Goal: Task Accomplishment & Management: Use online tool/utility

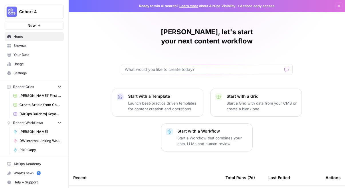
click at [37, 13] on span "Cohort 4" at bounding box center [36, 12] width 35 height 6
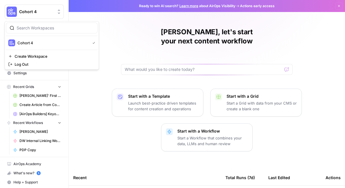
click at [80, 101] on div "Start with a Template Launch best-practice driven templates for content creatio…" at bounding box center [207, 120] width 276 height 63
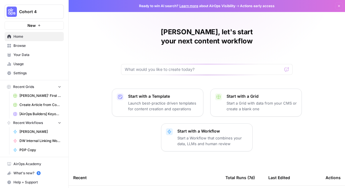
click at [148, 64] on div at bounding box center [207, 69] width 172 height 11
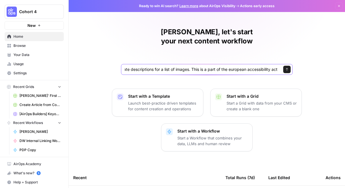
type input "i'd like to create descriptions for a list of images. This is a part of the eur…"
click button "Send" at bounding box center [286, 69] width 7 height 7
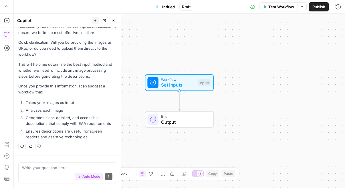
scroll to position [91, 0]
click at [59, 165] on textarea at bounding box center [67, 168] width 90 height 6
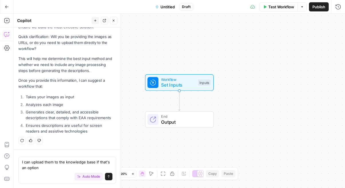
type textarea "I can upload them to the knowledge base if that's an option?"
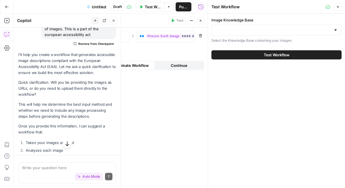
scroll to position [0, 0]
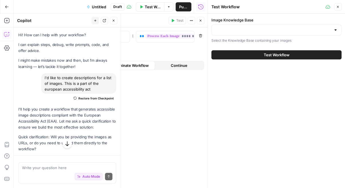
click at [94, 7] on span "Untitled" at bounding box center [99, 7] width 14 height 6
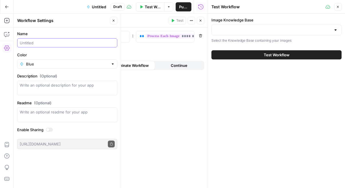
click at [63, 41] on input "Name" at bounding box center [67, 43] width 95 height 6
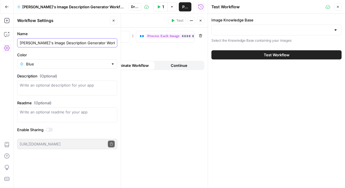
type input "[PERSON_NAME]'s Image Description Generator Workflow"
click at [114, 20] on icon "button" at bounding box center [114, 21] width 2 height 2
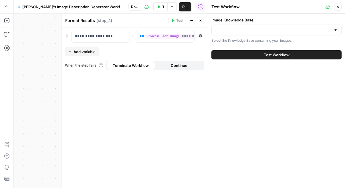
click at [200, 19] on icon "button" at bounding box center [200, 20] width 3 height 3
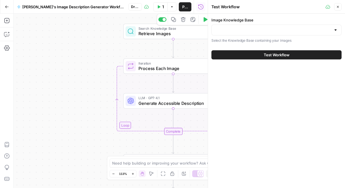
click at [231, 39] on p "Select the Knowledge Base containing your images" at bounding box center [276, 41] width 130 height 6
click at [237, 32] on input "Image Knowledge Base" at bounding box center [273, 30] width 116 height 6
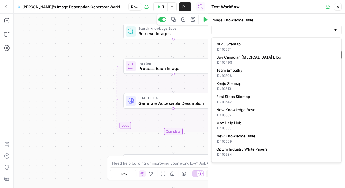
click at [48, 27] on div "Workflow Set Inputs Inputs Search Knowledge Base Retrieve Images Step 1 Copy st…" at bounding box center [111, 101] width 194 height 174
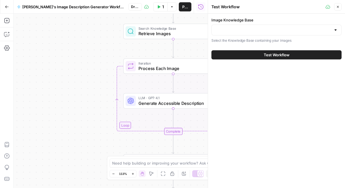
click at [251, 35] on div at bounding box center [276, 30] width 130 height 11
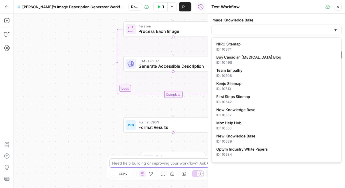
click at [121, 162] on textarea at bounding box center [169, 163] width 114 height 6
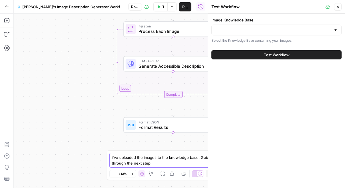
type textarea "i've uploaded the images to the knowledge base. Guide me through the next steps"
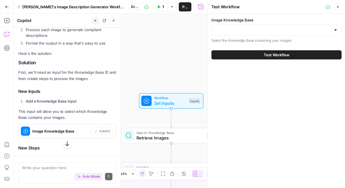
scroll to position [318, 0]
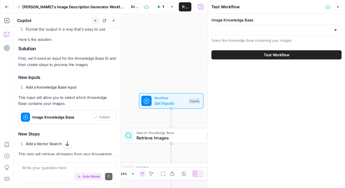
click at [273, 33] on div at bounding box center [276, 30] width 130 height 11
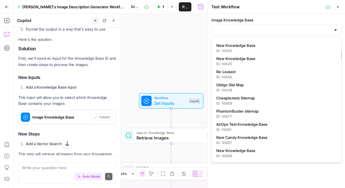
scroll to position [208, 0]
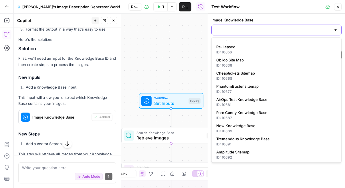
click at [266, 29] on input "Image Knowledge Base" at bounding box center [273, 30] width 116 height 6
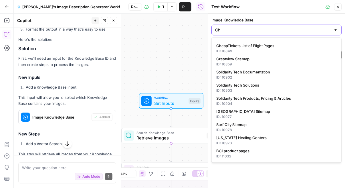
scroll to position [0, 0]
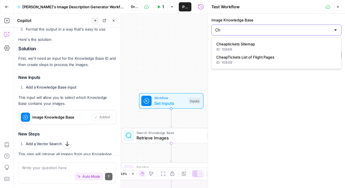
type input "C"
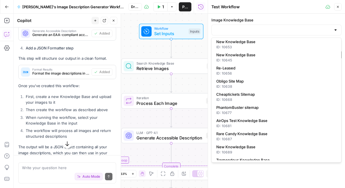
scroll to position [565, 0]
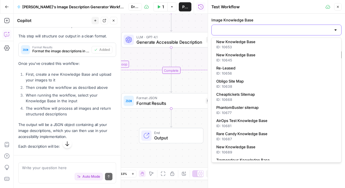
click at [253, 30] on input "Image Knowledge Base" at bounding box center [273, 30] width 116 height 6
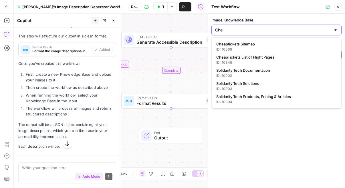
scroll to position [0, 0]
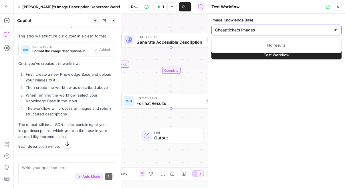
type input "Cheaptickets Images"
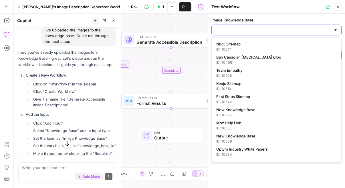
scroll to position [750, 0]
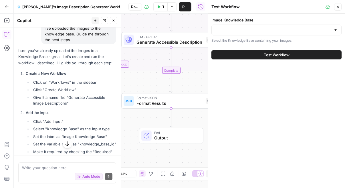
click at [57, 164] on div "Write your question here Auto Mode Send" at bounding box center [67, 172] width 98 height 21
click at [87, 168] on textarea "where within the knowledge base cna i retrieve" at bounding box center [67, 168] width 90 height 6
click at [106, 168] on textarea "where within the knowledge base can i retrieve" at bounding box center [67, 168] width 90 height 6
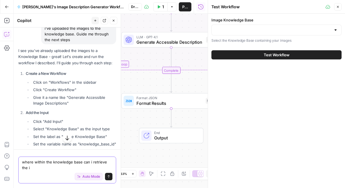
type textarea "where within the knowledge base can i retrieve the id"
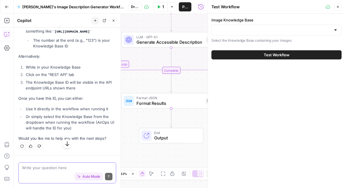
scroll to position [1185, 0]
click at [249, 28] on input "Image Knowledge Base" at bounding box center [273, 30] width 116 height 6
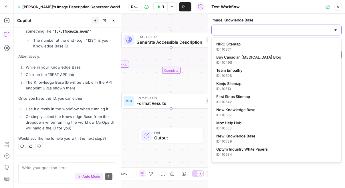
paste input "11201"
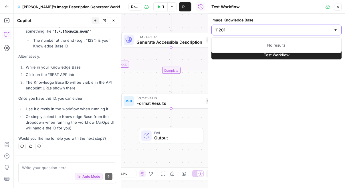
type input "11201"
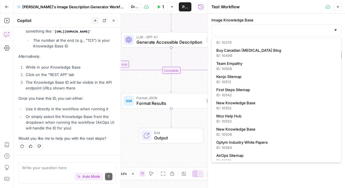
scroll to position [0, 0]
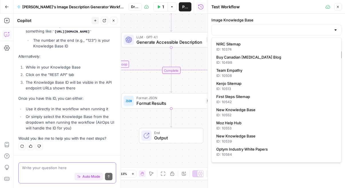
click at [46, 166] on textarea at bounding box center [67, 168] width 90 height 6
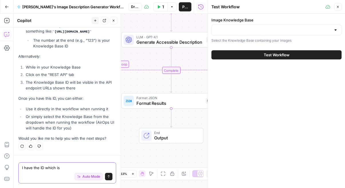
paste textarea "11201"
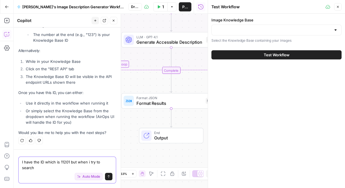
scroll to position [1190, 0]
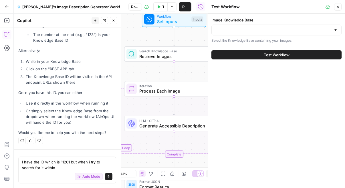
drag, startPoint x: 151, startPoint y: 60, endPoint x: 154, endPoint y: 144, distance: 83.8
click at [154, 144] on div "Workflow Set Inputs Inputs Search Knowledge Base Retrieve Images Step 1 Loop It…" at bounding box center [111, 101] width 194 height 174
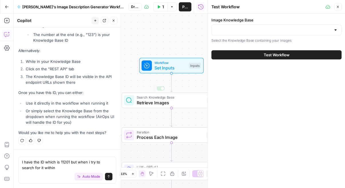
drag, startPoint x: 141, startPoint y: 40, endPoint x: 139, endPoint y: 90, distance: 50.1
click at [139, 90] on div "Workflow Set Inputs Inputs Search Knowledge Base Retrieve Images Step 1 Copy st…" at bounding box center [111, 101] width 194 height 174
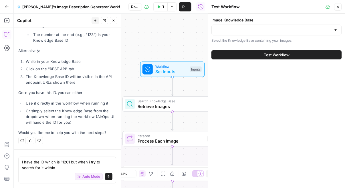
click at [166, 70] on span "Set Inputs" at bounding box center [171, 71] width 32 height 7
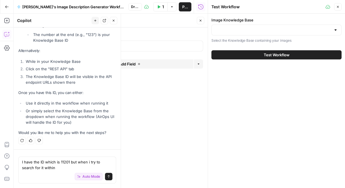
click at [201, 20] on icon "button" at bounding box center [200, 20] width 3 height 3
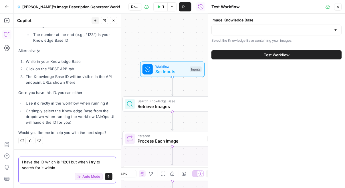
click at [61, 169] on textarea "I have the ID which is 11201 but when i try to search for it within" at bounding box center [67, 164] width 90 height 11
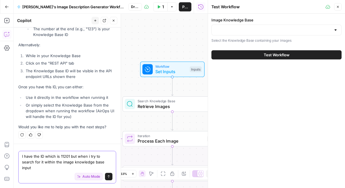
scroll to position [1196, 0]
type textarea "I have the ID which is 11201 but when i try to search for it within the image k…"
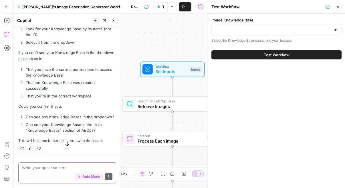
scroll to position [1377, 0]
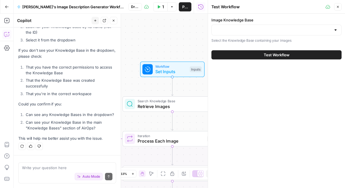
click at [337, 33] on div at bounding box center [276, 30] width 130 height 11
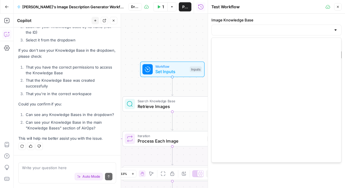
scroll to position [0, 0]
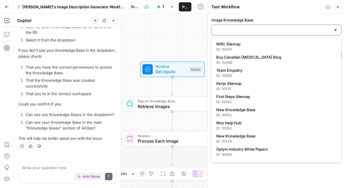
click at [258, 29] on input "Image Knowledge Base" at bounding box center [273, 30] width 116 height 6
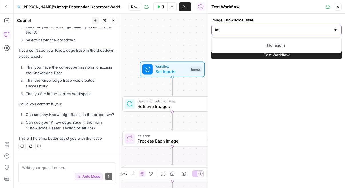
type input "i"
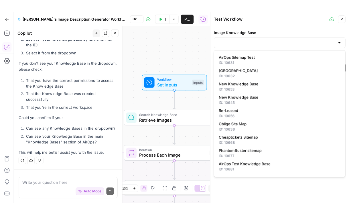
scroll to position [183, 0]
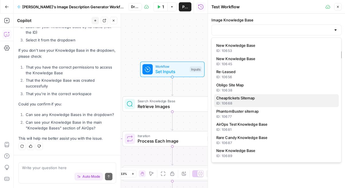
click at [269, 101] on div "ID: 10668" at bounding box center [276, 103] width 120 height 5
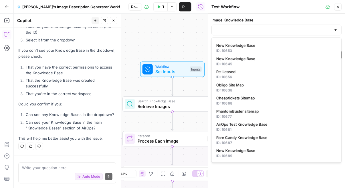
type input "Cheaptickets Sitemap"
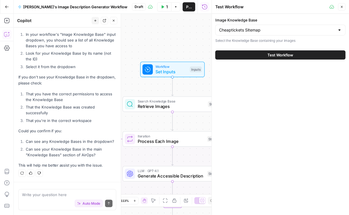
scroll to position [1351, 0]
click at [271, 29] on input "Image Knowledge Base" at bounding box center [277, 30] width 116 height 6
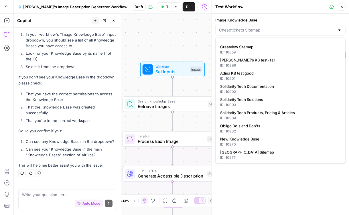
scroll to position [366, 0]
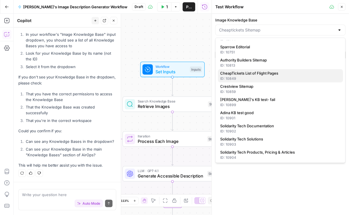
click at [265, 74] on span "CheapTickets List of Flight Pages" at bounding box center [279, 73] width 118 height 6
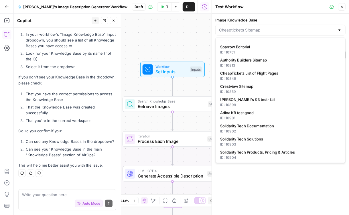
type input "CheapTickets List of Flight Pages"
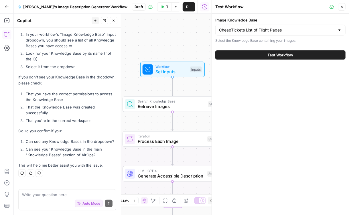
click at [265, 74] on div "Image Knowledge Base CheapTickets List of Flight Pages Select the Knowledge Bas…" at bounding box center [280, 114] width 137 height 201
click at [261, 53] on button "Test Workflow" at bounding box center [280, 54] width 130 height 9
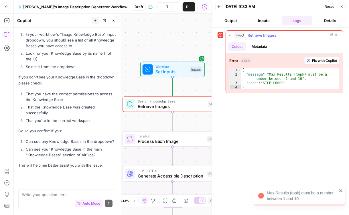
scroll to position [1351, 0]
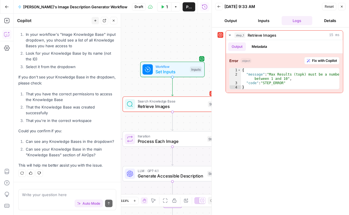
click at [342, 7] on icon "button" at bounding box center [341, 6] width 3 height 3
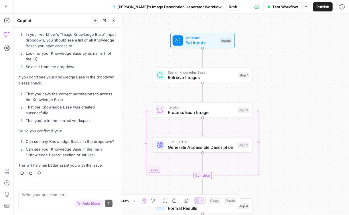
drag, startPoint x: 258, startPoint y: 104, endPoint x: 288, endPoint y: 75, distance: 41.7
click at [288, 75] on div "Workflow Set Inputs Inputs Search Knowledge Base Retrieve Images Step 1 Loop It…" at bounding box center [181, 114] width 335 height 201
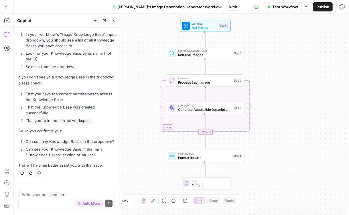
drag, startPoint x: 296, startPoint y: 125, endPoint x: 281, endPoint y: 103, distance: 26.5
click at [281, 103] on div "Workflow Set Inputs Inputs Search Knowledge Base Retrieve Images Step 1 Loop It…" at bounding box center [181, 114] width 335 height 201
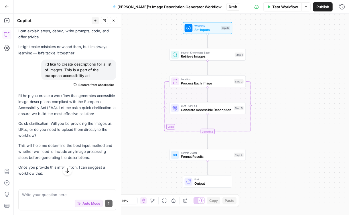
scroll to position [0, 0]
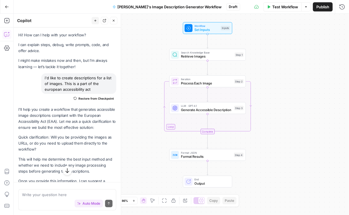
click at [114, 19] on icon "button" at bounding box center [113, 20] width 3 height 3
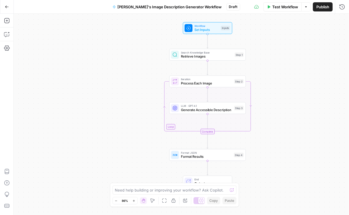
drag, startPoint x: 295, startPoint y: 100, endPoint x: 281, endPoint y: 97, distance: 14.5
drag, startPoint x: 281, startPoint y: 97, endPoint x: 290, endPoint y: 58, distance: 40.2
click at [290, 58] on div "Workflow Set Inputs Inputs Search Knowledge Base Retrieve Images Step 1 Loop It…" at bounding box center [181, 114] width 335 height 201
click at [317, 6] on span "Publish" at bounding box center [322, 7] width 13 height 6
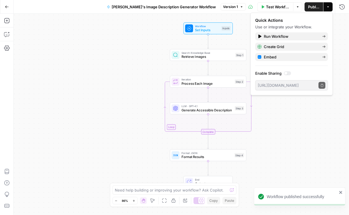
click at [288, 73] on div at bounding box center [287, 73] width 7 height 4
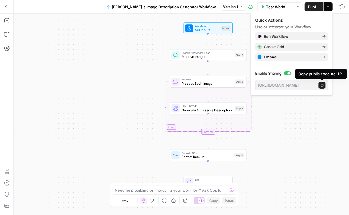
click at [323, 86] on icon "button" at bounding box center [321, 85] width 3 height 3
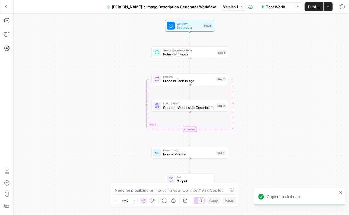
drag, startPoint x: 304, startPoint y: 112, endPoint x: 287, endPoint y: 110, distance: 17.9
click at [287, 110] on div "Workflow Set Inputs Inputs Search Knowledge Base Retrieve Images Step 1 Loop It…" at bounding box center [181, 114] width 335 height 201
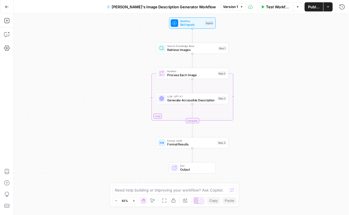
drag, startPoint x: 287, startPoint y: 110, endPoint x: 283, endPoint y: 102, distance: 8.2
click at [283, 102] on div "Workflow Set Inputs Inputs Search Knowledge Base Retrieve Images Step 1 Loop It…" at bounding box center [181, 114] width 335 height 201
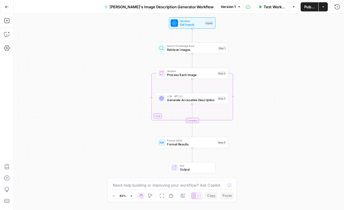
drag, startPoint x: 108, startPoint y: 2, endPoint x: 264, endPoint y: 176, distance: 233.5
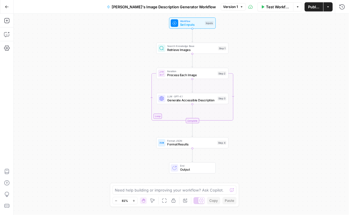
click at [326, 11] on button "Actions" at bounding box center [327, 6] width 9 height 9
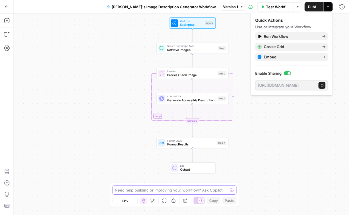
click at [127, 188] on textarea at bounding box center [171, 190] width 113 height 6
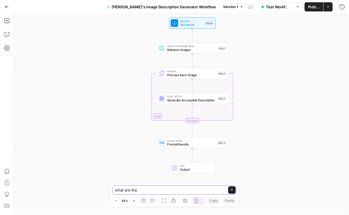
type textarea "what are the"
click at [8, 7] on icon "button" at bounding box center [7, 7] width 4 height 4
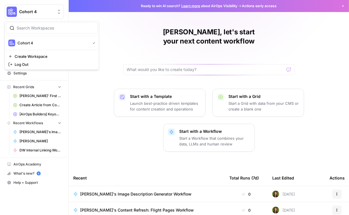
click at [26, 12] on span "Cohort 4" at bounding box center [36, 12] width 35 height 6
click at [315, 59] on div "Marlene, let's start your next content workflow Start with a Template Launch be…" at bounding box center [209, 153] width 280 height 307
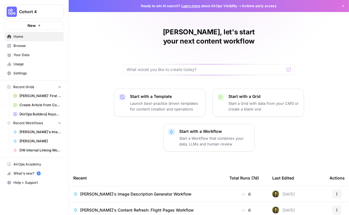
scroll to position [73, 0]
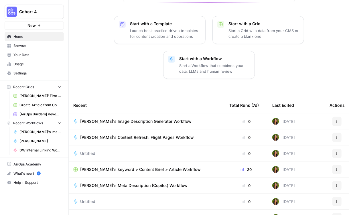
click at [109, 118] on span "[PERSON_NAME]'s Image Description Generator Workflow" at bounding box center [135, 121] width 111 height 6
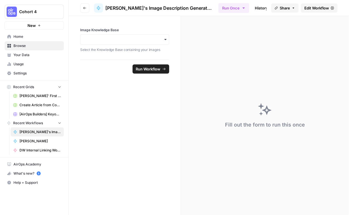
click at [305, 9] on span "Edit Workflow" at bounding box center [316, 8] width 25 height 6
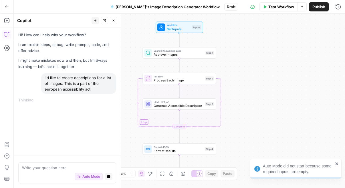
click at [8, 5] on icon "button" at bounding box center [7, 7] width 4 height 4
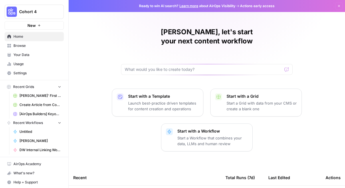
click at [34, 55] on span "Your Data" at bounding box center [37, 54] width 48 height 5
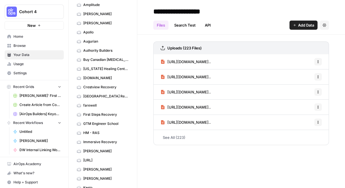
scroll to position [39, 0]
click at [102, 78] on span "CheapTickets.nl" at bounding box center [105, 78] width 45 height 5
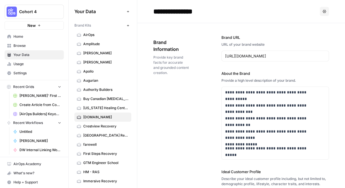
click at [126, 11] on icon "button" at bounding box center [127, 11] width 3 height 3
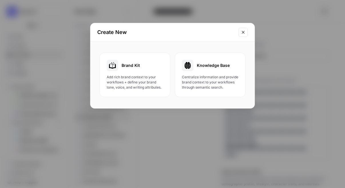
click at [205, 78] on span "Centralize information and provide brand context to your workflows through sema…" at bounding box center [210, 82] width 56 height 15
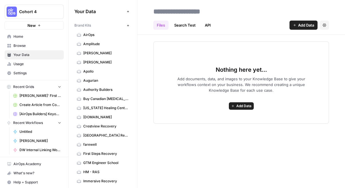
click at [237, 104] on span "Add Data" at bounding box center [243, 106] width 15 height 5
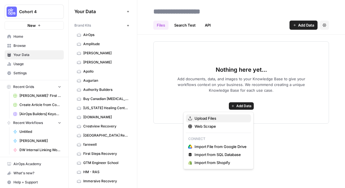
click at [213, 118] on span "Upload Files" at bounding box center [220, 119] width 52 height 6
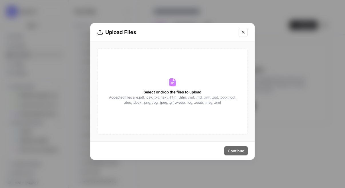
click at [176, 81] on icon at bounding box center [172, 82] width 7 height 8
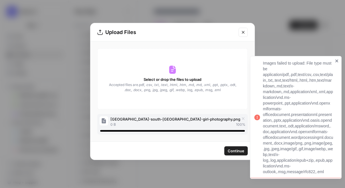
click at [337, 60] on icon "close" at bounding box center [337, 61] width 4 height 5
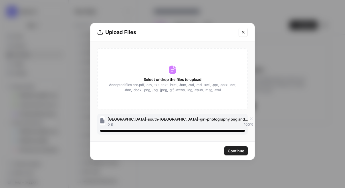
click at [232, 152] on span "Continue" at bounding box center [236, 151] width 17 height 6
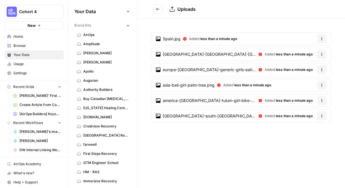
click at [159, 11] on icon "Go back" at bounding box center [158, 9] width 4 height 4
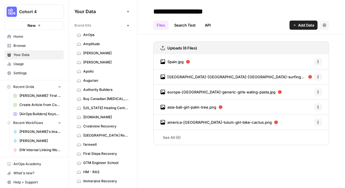
type input "**********"
click at [269, 12] on h2 "**********" at bounding box center [241, 11] width 176 height 9
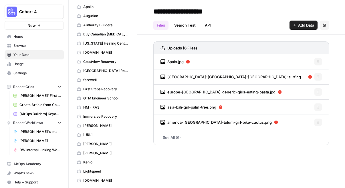
scroll to position [65, 0]
click at [102, 49] on span "CheapTickets.nl" at bounding box center [105, 51] width 45 height 5
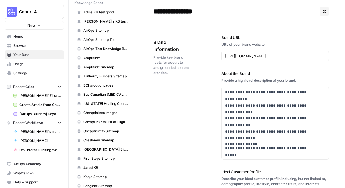
scroll to position [472, 0]
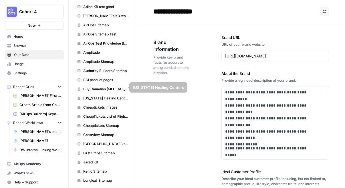
click at [99, 105] on span "Cheaptickets Images" at bounding box center [105, 107] width 45 height 5
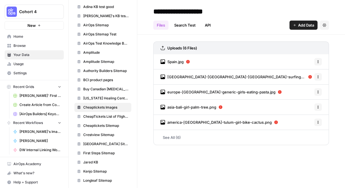
click at [211, 27] on link "API" at bounding box center [207, 25] width 13 height 9
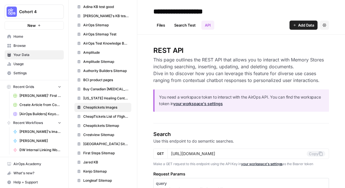
click at [161, 26] on link "Files" at bounding box center [160, 25] width 15 height 9
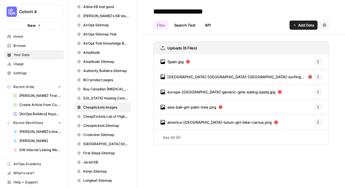
click at [182, 26] on link "Search Test" at bounding box center [185, 25] width 28 height 9
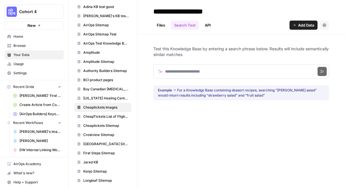
click at [241, 29] on div "Files Search Test API Add Data Settings" at bounding box center [241, 23] width 176 height 14
click at [161, 24] on link "Files" at bounding box center [160, 25] width 15 height 9
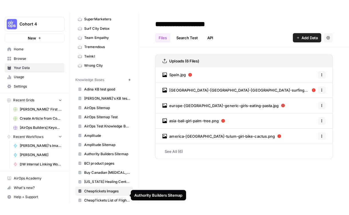
scroll to position [415, 0]
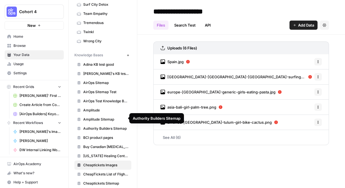
click at [92, 53] on span "Knowledge Bases" at bounding box center [88, 55] width 29 height 5
click at [264, 19] on div "Files Search Test API Add Data Settings" at bounding box center [241, 23] width 176 height 14
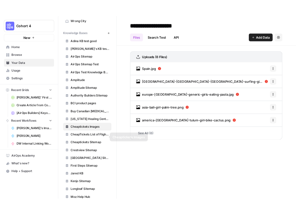
scroll to position [466, 0]
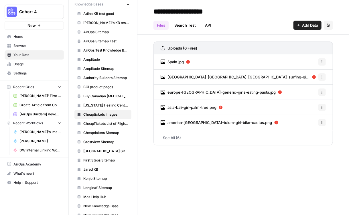
click at [248, 25] on div "Files Search Test API Add Data Settings" at bounding box center [242, 23] width 179 height 14
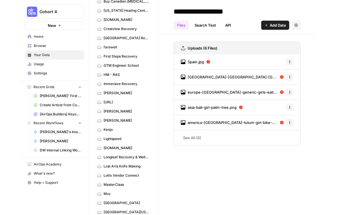
scroll to position [0, 0]
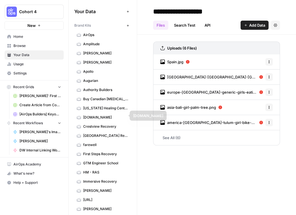
click at [99, 116] on span "CheapTickets.nl" at bounding box center [105, 117] width 45 height 5
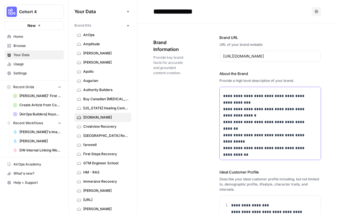
drag, startPoint x: 222, startPoint y: 91, endPoint x: 307, endPoint y: 163, distance: 112.0
copy div "**********"
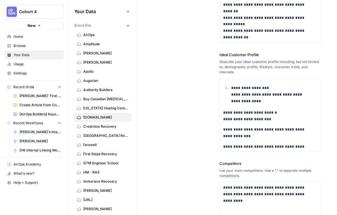
scroll to position [126, 0]
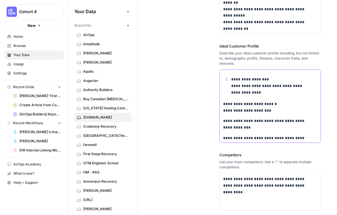
click at [231, 79] on p "**********" at bounding box center [270, 85] width 78 height 19
copy div "**********"
click at [296, 119] on p "**********" at bounding box center [266, 124] width 86 height 13
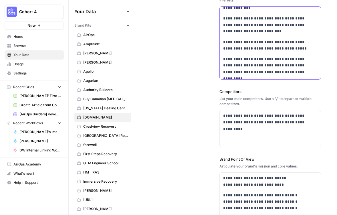
scroll to position [190, 0]
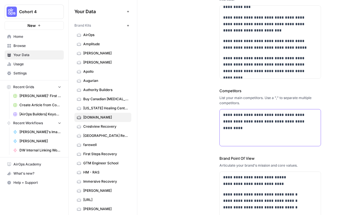
click at [250, 122] on p "**********" at bounding box center [268, 118] width 91 height 13
drag, startPoint x: 222, startPoint y: 114, endPoint x: 308, endPoint y: 121, distance: 86.1
click at [308, 121] on div "**********" at bounding box center [270, 127] width 101 height 37
copy p "**********"
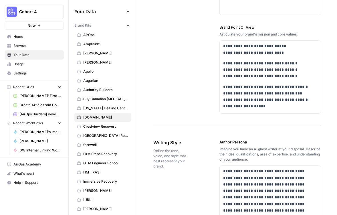
scroll to position [321, 0]
click at [235, 67] on p "**********" at bounding box center [266, 69] width 86 height 19
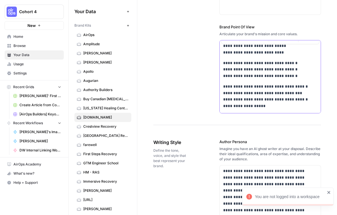
scroll to position [383, 0]
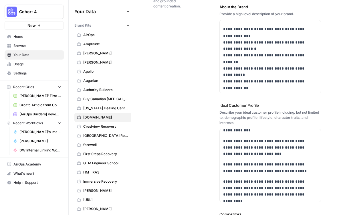
scroll to position [0, 0]
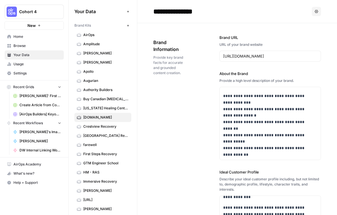
click at [41, 129] on span "[PERSON_NAME]'s Image Description Generator Workflow" at bounding box center [40, 131] width 42 height 5
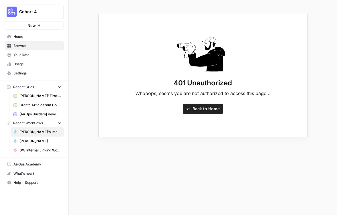
click at [194, 109] on span "Back to Home" at bounding box center [205, 109] width 27 height 6
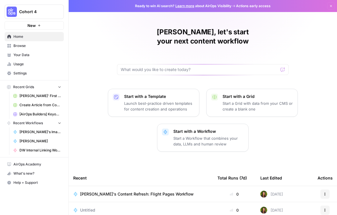
drag, startPoint x: 148, startPoint y: 60, endPoint x: 124, endPoint y: 65, distance: 24.4
click at [124, 65] on div at bounding box center [203, 69] width 172 height 11
type input "i'm having trouble uploading images"
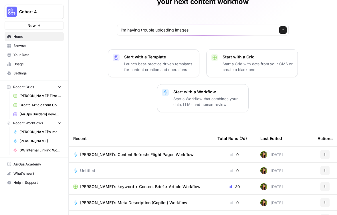
scroll to position [41, 0]
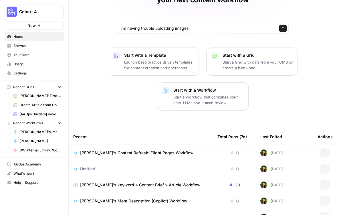
click at [25, 53] on span "Your Data" at bounding box center [37, 54] width 48 height 5
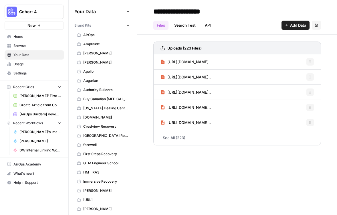
click at [102, 116] on span "CheapTickets.nl" at bounding box center [105, 117] width 45 height 5
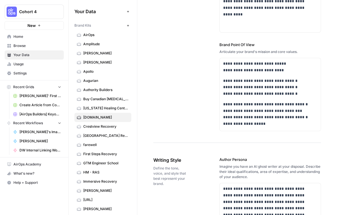
scroll to position [307, 0]
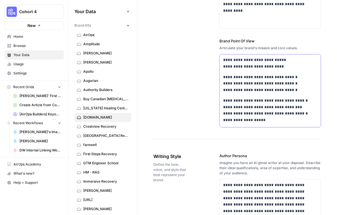
click at [229, 58] on p "**********" at bounding box center [266, 63] width 86 height 13
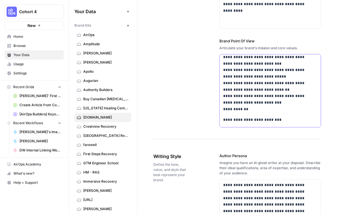
scroll to position [389, 0]
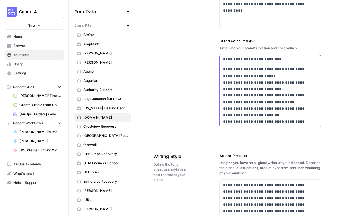
drag, startPoint x: 222, startPoint y: 59, endPoint x: 305, endPoint y: 115, distance: 99.9
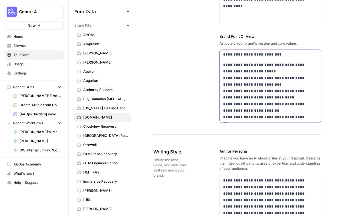
copy div "**********"
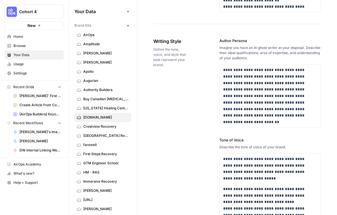
scroll to position [426, 0]
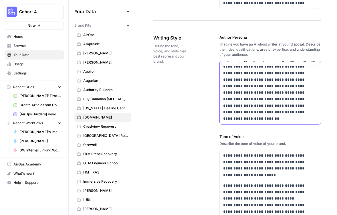
drag, startPoint x: 222, startPoint y: 65, endPoint x: 260, endPoint y: 121, distance: 67.9
click at [260, 121] on div "**********" at bounding box center [270, 93] width 102 height 64
click at [265, 100] on p "**********" at bounding box center [266, 92] width 86 height 59
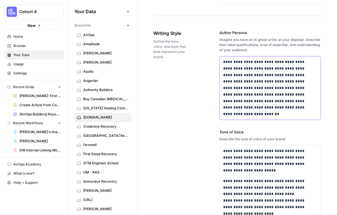
scroll to position [414, 0]
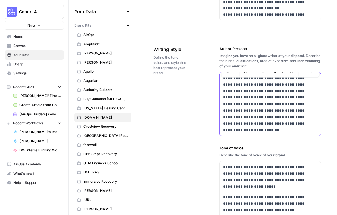
drag, startPoint x: 222, startPoint y: 76, endPoint x: 277, endPoint y: 134, distance: 79.5
click at [277, 134] on div "**********" at bounding box center [270, 104] width 102 height 64
copy p "**********"
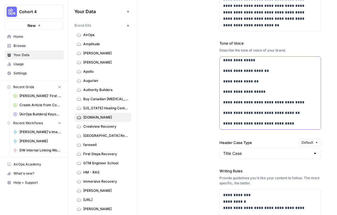
scroll to position [523, 0]
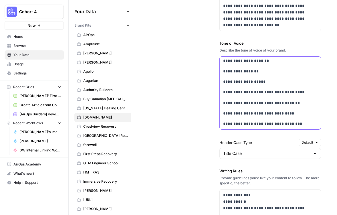
drag, startPoint x: 222, startPoint y: 60, endPoint x: 297, endPoint y: 120, distance: 95.3
copy div "**********"
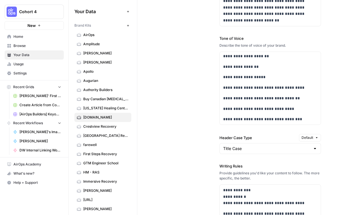
click at [208, 134] on div "**********" at bounding box center [237, 133] width 168 height 416
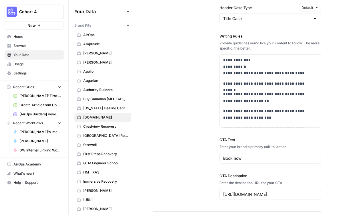
scroll to position [654, 0]
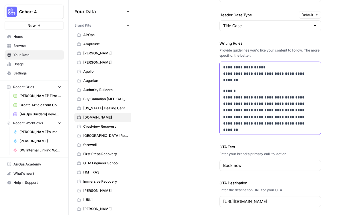
scroll to position [514, 0]
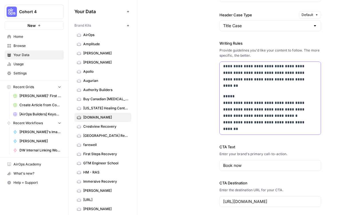
drag, startPoint x: 222, startPoint y: 65, endPoint x: 305, endPoint y: 140, distance: 111.6
click at [305, 140] on div "**********" at bounding box center [270, 10] width 102 height 416
copy div "**********"
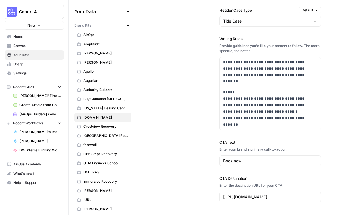
click at [158, 133] on div "**********" at bounding box center [237, 6] width 168 height 416
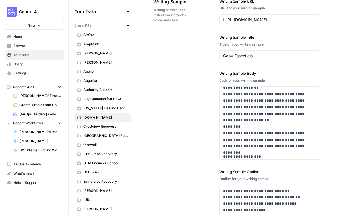
scroll to position [0, 0]
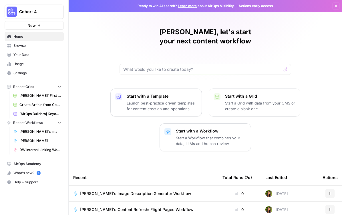
click at [29, 10] on span "Cohort 4" at bounding box center [36, 12] width 35 height 6
click at [110, 20] on div "[PERSON_NAME], let's start your next content workflow Start with a Template Lau…" at bounding box center [205, 153] width 273 height 307
click at [332, 27] on div "[PERSON_NAME], let's start your next content workflow Start with a Template Lau…" at bounding box center [205, 153] width 273 height 307
click at [42, 13] on span "Cohort 4" at bounding box center [36, 12] width 35 height 6
click at [100, 20] on div "Marlene, let's start your next content workflow Start with a Template Launch be…" at bounding box center [205, 153] width 273 height 307
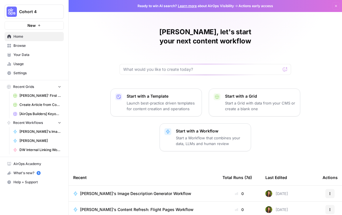
click at [51, 12] on span "Cohort 4" at bounding box center [36, 12] width 35 height 6
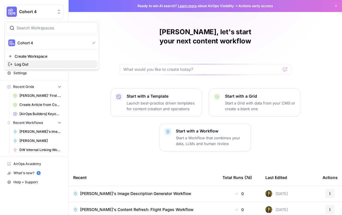
click at [45, 62] on span "Log Out" at bounding box center [54, 64] width 78 height 6
